Goal: Task Accomplishment & Management: Use online tool/utility

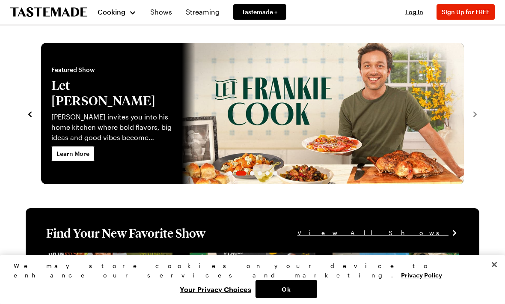
click at [109, 12] on span "Cooking" at bounding box center [112, 12] width 28 height 8
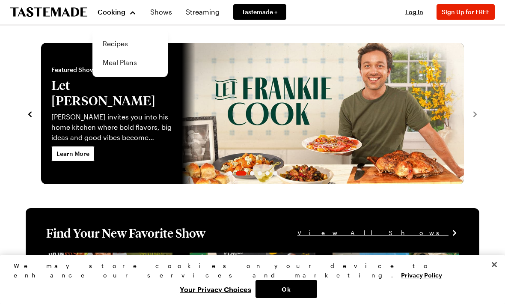
click at [117, 43] on link "Recipes" at bounding box center [130, 43] width 65 height 19
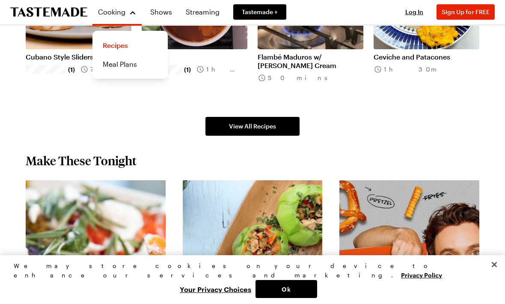
scroll to position [637, 0]
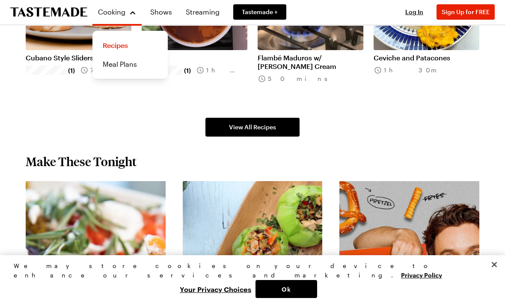
click at [114, 65] on link "Meal Plans" at bounding box center [130, 64] width 65 height 19
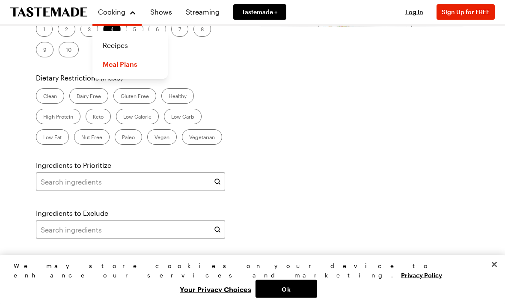
scroll to position [306, 0]
click at [182, 124] on label "Low Carb" at bounding box center [183, 115] width 38 height 15
click at [171, 117] on Carb "Low Carb" at bounding box center [171, 117] width 0 height 0
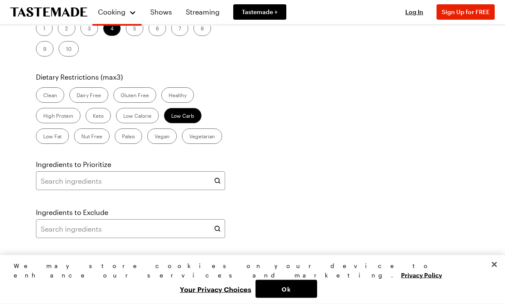
scroll to position [306, 0]
click at [67, 123] on label "High Protein" at bounding box center [58, 115] width 44 height 15
click at [43, 116] on Protein "High Protein" at bounding box center [43, 116] width 0 height 0
click at [135, 103] on label "Gluten Free" at bounding box center [134, 94] width 43 height 15
click at [121, 96] on Free "Gluten Free" at bounding box center [121, 96] width 0 height 0
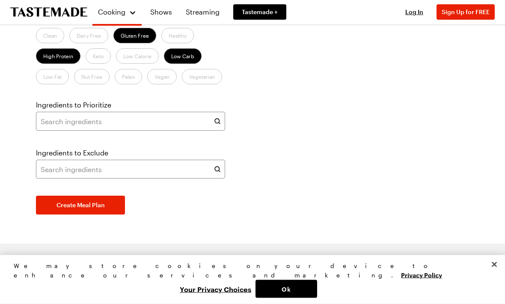
scroll to position [366, 0]
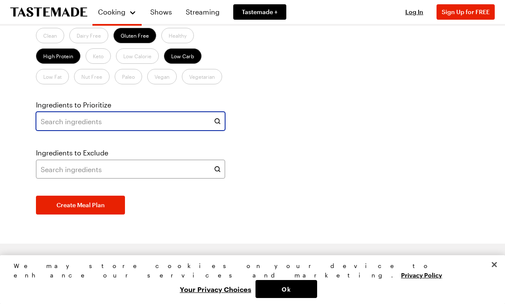
click at [133, 130] on input "text" at bounding box center [130, 121] width 189 height 19
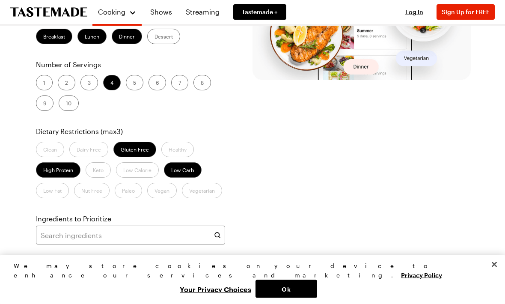
scroll to position [252, 0]
click at [66, 90] on label "2" at bounding box center [67, 82] width 18 height 15
click at [65, 83] on input "2" at bounding box center [65, 83] width 0 height 0
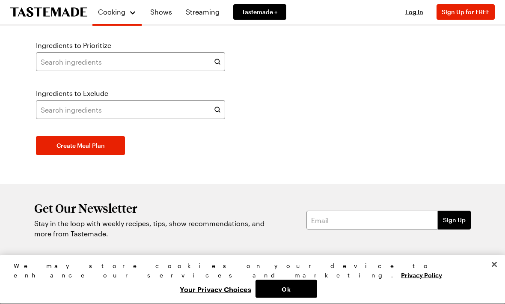
scroll to position [425, 0]
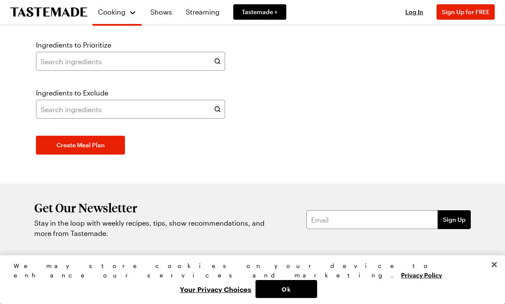
click at [79, 149] on span "Create Meal Plan" at bounding box center [80, 145] width 48 height 9
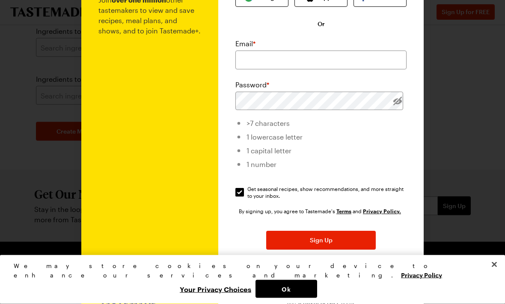
scroll to position [442, 0]
